Goal: Find specific page/section: Find specific page/section

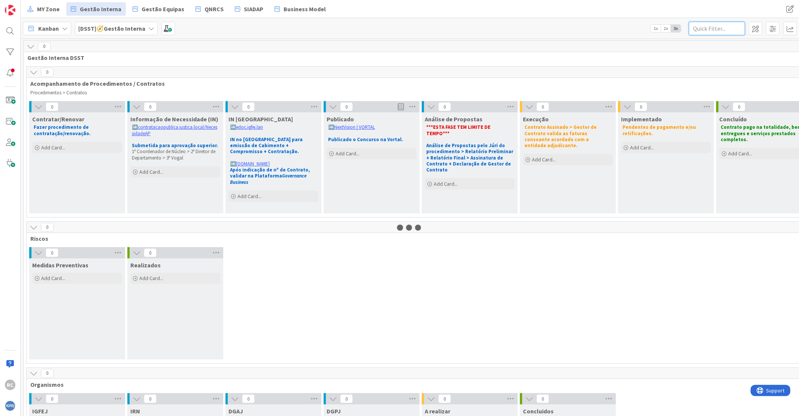
click at [719, 28] on input "text" at bounding box center [717, 28] width 56 height 13
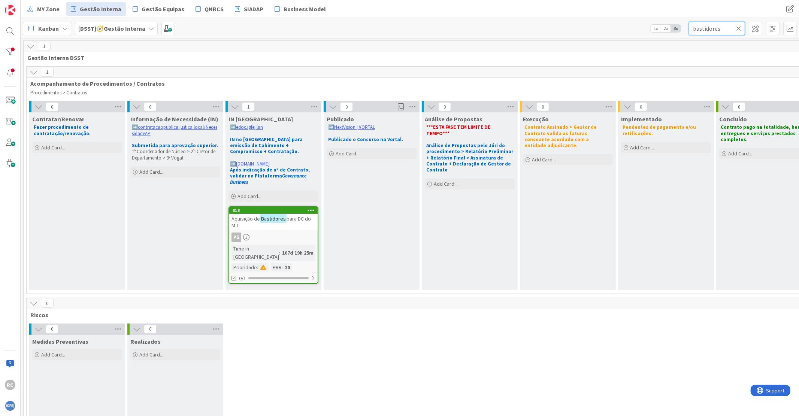
type input "bastidores"
click at [248, 218] on div "Aquisição de Bastidores para DC do MJ" at bounding box center [273, 222] width 88 height 16
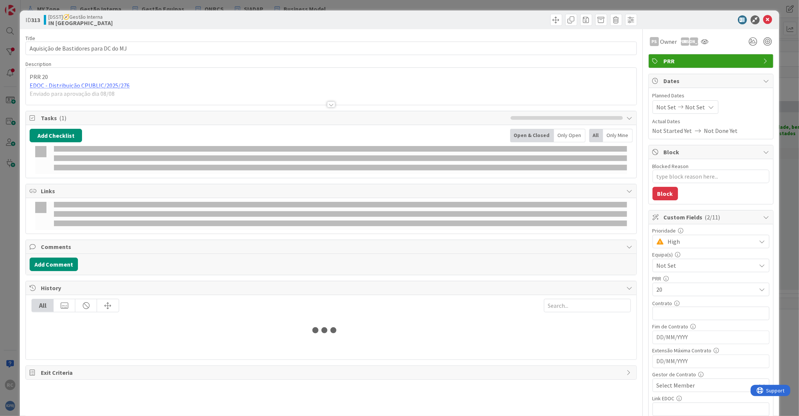
type textarea "x"
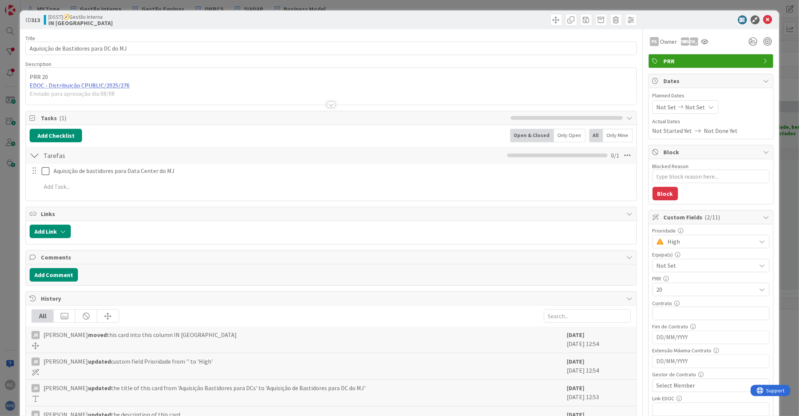
click at [96, 84] on div "PRR 20 EDOC - Distribuição CPUBLIC/2025/276 Enviado para aprovação dia 08/08" at bounding box center [331, 86] width 610 height 37
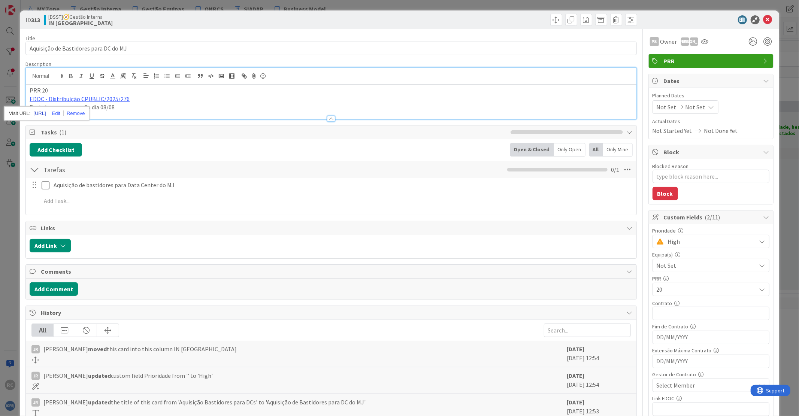
click at [46, 110] on link "[URL]" at bounding box center [39, 114] width 12 height 10
click at [764, 17] on icon at bounding box center [768, 19] width 9 height 9
